Goal: Task Accomplishment & Management: Manage account settings

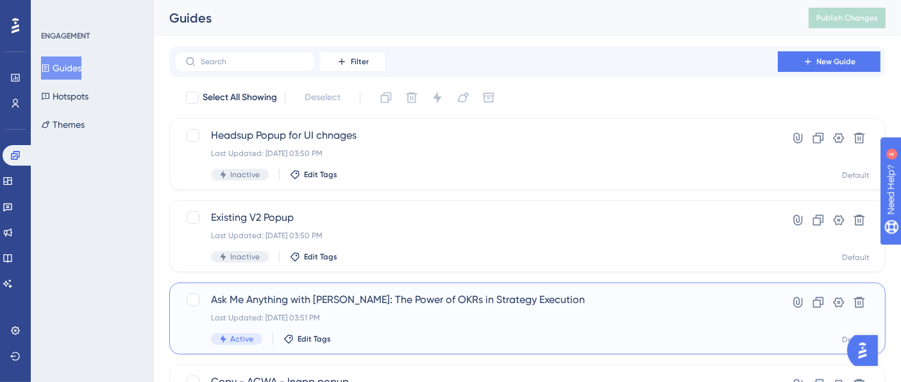
click at [427, 296] on span "Ask Me Anything with [PERSON_NAME]: The Power of OKRs in Strategy Execution" at bounding box center [476, 299] width 530 height 15
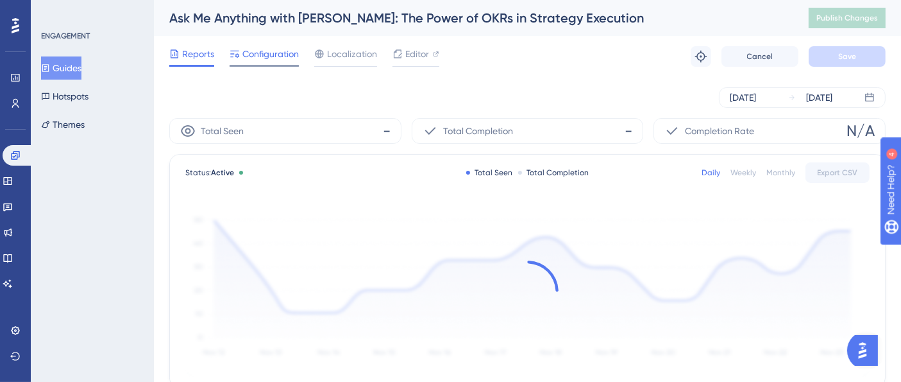
click at [269, 65] on div at bounding box center [264, 66] width 69 height 2
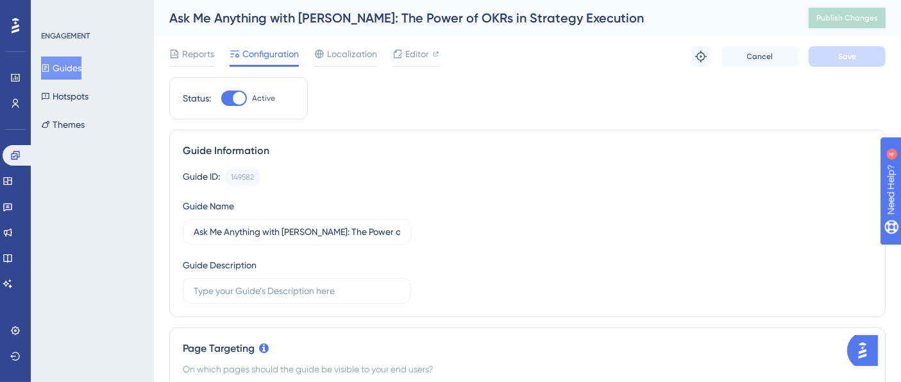
click at [225, 101] on div at bounding box center [234, 97] width 26 height 15
click at [221, 99] on input "Active" at bounding box center [221, 98] width 1 height 1
checkbox input "false"
click at [830, 54] on button "Save" at bounding box center [847, 56] width 77 height 21
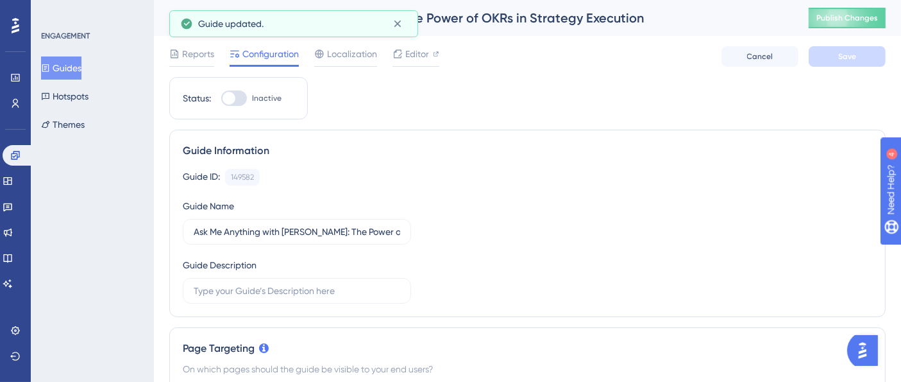
click at [861, 22] on span "Publish Changes" at bounding box center [848, 18] width 62 height 10
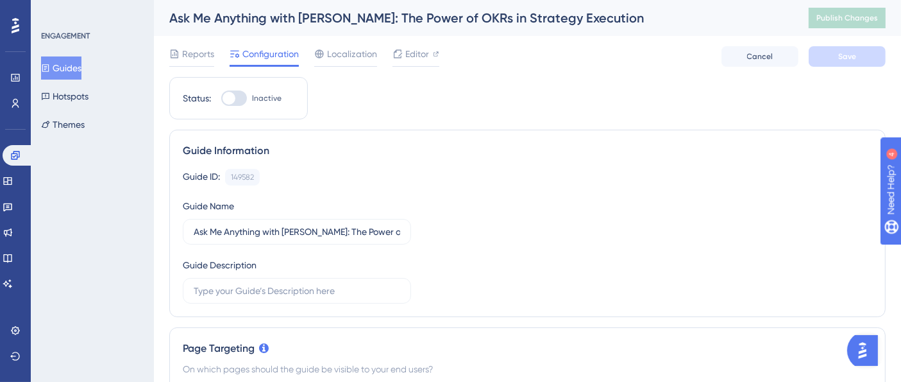
click at [74, 65] on button "Guides" at bounding box center [61, 67] width 40 height 23
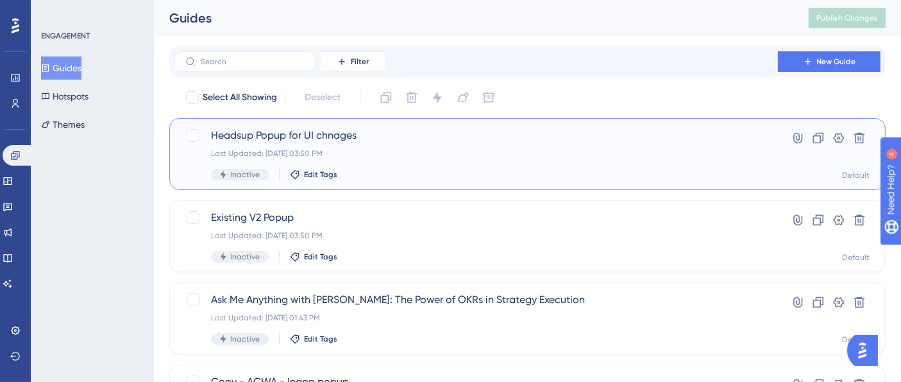
click at [341, 142] on span "Headsup Popup for UI chnages" at bounding box center [476, 135] width 530 height 15
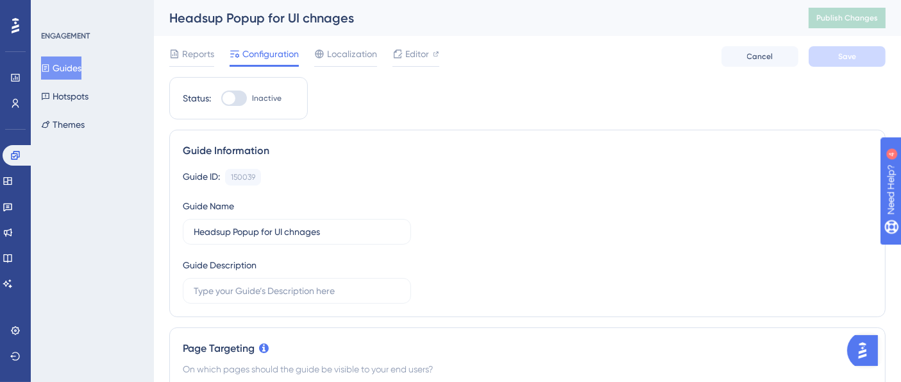
click at [246, 97] on div at bounding box center [234, 97] width 26 height 15
click at [221, 98] on input "Inactive" at bounding box center [221, 98] width 1 height 1
checkbox input "true"
click at [835, 48] on button "Save" at bounding box center [847, 56] width 77 height 21
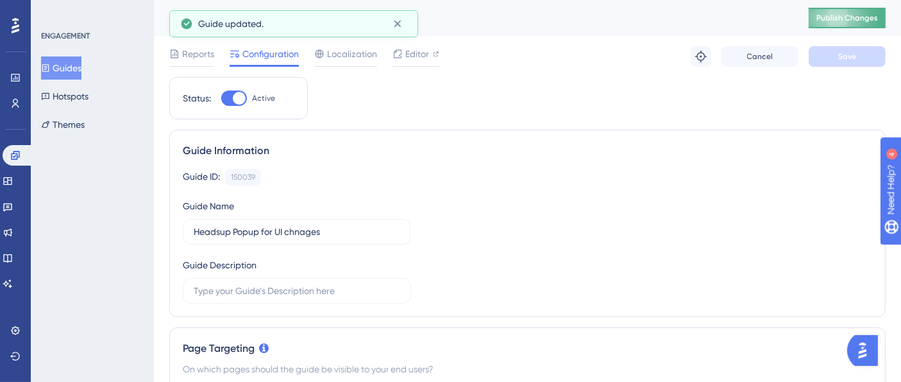
click at [873, 23] on button "Publish Changes" at bounding box center [847, 18] width 77 height 21
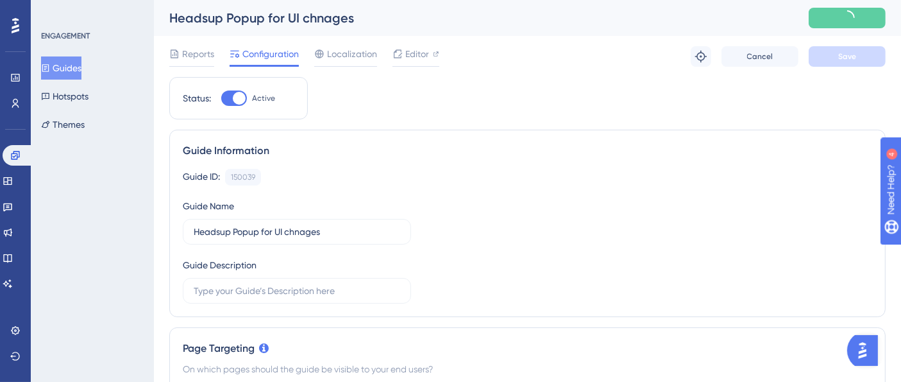
click at [79, 69] on button "Guides" at bounding box center [61, 67] width 40 height 23
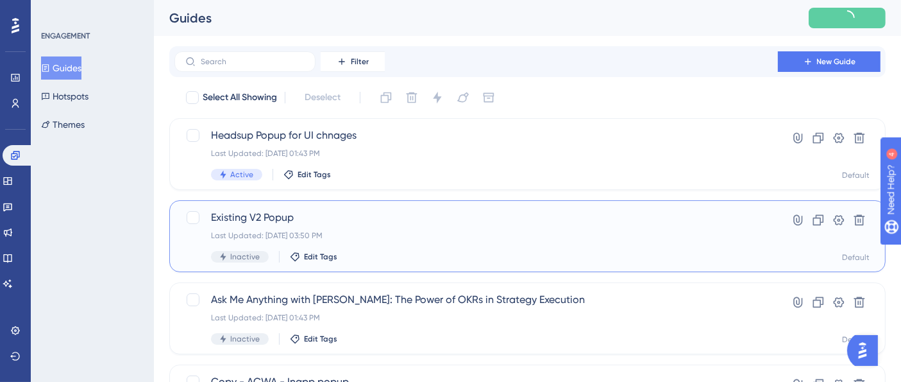
click at [313, 231] on div "Last Updated: [DATE] 03:50 PM" at bounding box center [476, 235] width 530 height 10
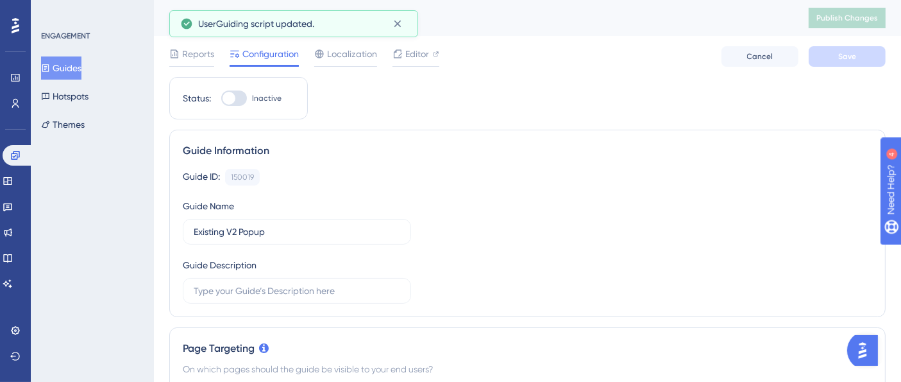
click at [240, 99] on div at bounding box center [234, 97] width 26 height 15
click at [221, 99] on input "Inactive" at bounding box center [221, 98] width 1 height 1
checkbox input "true"
click at [846, 56] on span "Save" at bounding box center [847, 56] width 18 height 10
click at [854, 17] on span "Publish Changes" at bounding box center [848, 18] width 62 height 10
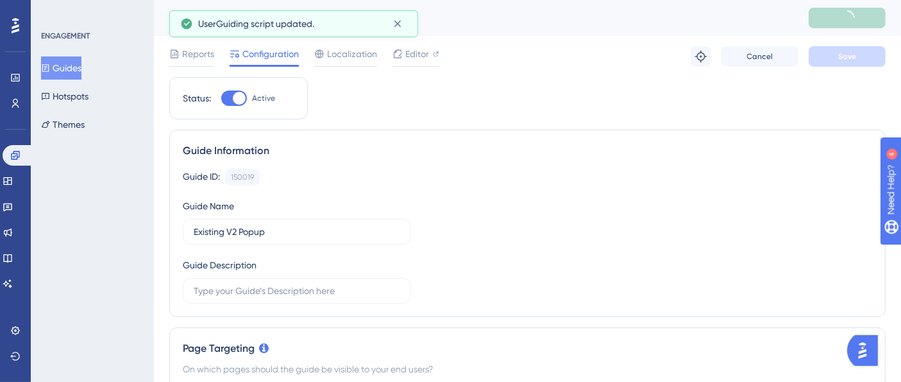
click at [81, 66] on button "Guides" at bounding box center [61, 67] width 40 height 23
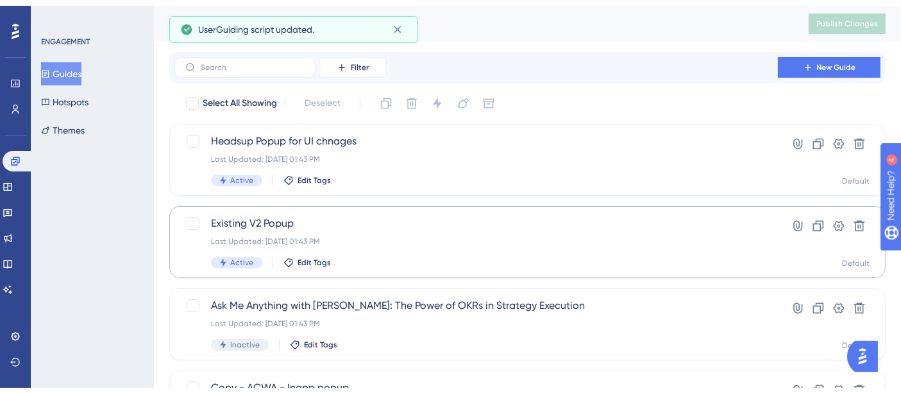
scroll to position [55, 0]
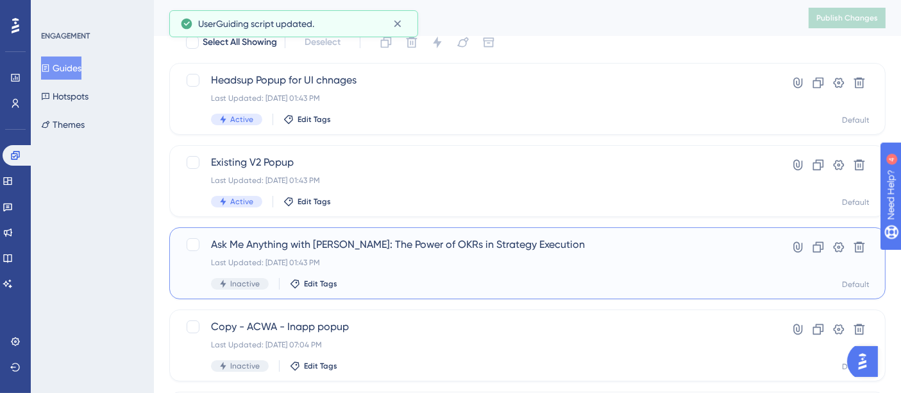
click at [382, 241] on span "Ask Me Anything with [PERSON_NAME]: The Power of OKRs in Strategy Execution" at bounding box center [476, 244] width 530 height 15
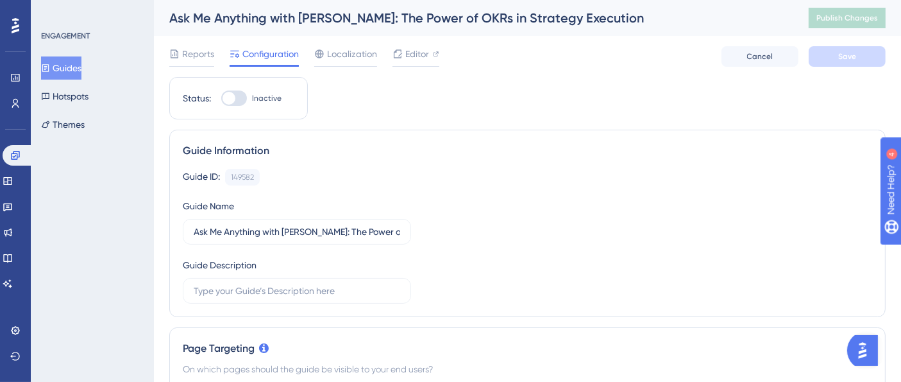
click at [69, 67] on button "Guides" at bounding box center [61, 67] width 40 height 23
